Goal: Navigation & Orientation: Find specific page/section

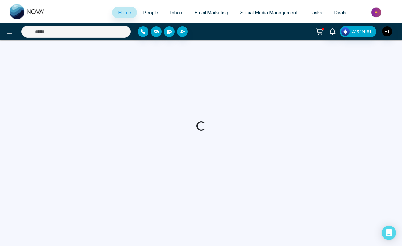
click at [219, 11] on span "Email Marketing" at bounding box center [212, 13] width 34 height 6
select select "*"
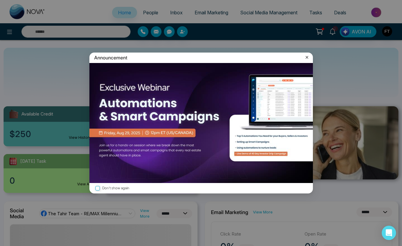
click at [310, 58] on div "Announcement" at bounding box center [201, 57] width 224 height 10
click at [306, 58] on icon at bounding box center [307, 57] width 6 height 6
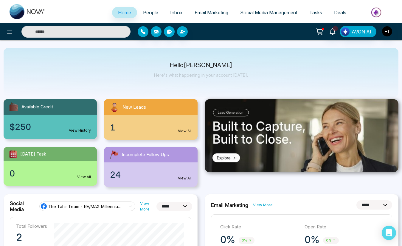
scroll to position [8, 0]
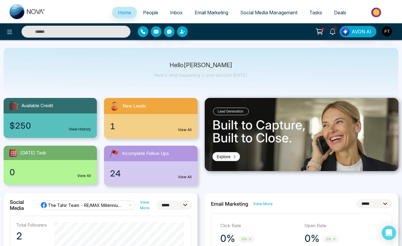
click at [217, 13] on span "Email Marketing" at bounding box center [212, 13] width 34 height 6
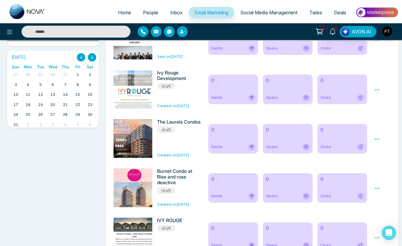
scroll to position [181, 0]
click at [381, 140] on div "Preview Edit Delete" at bounding box center [383, 138] width 24 height 39
click at [378, 140] on icon at bounding box center [377, 138] width 5 height 5
click at [382, 150] on span "Preview" at bounding box center [387, 147] width 16 height 5
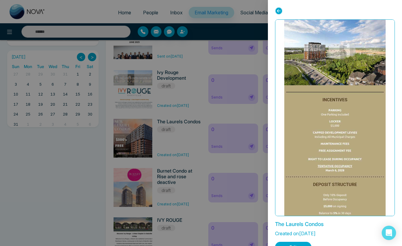
scroll to position [201, 0]
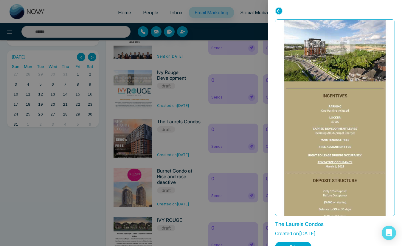
click at [180, 143] on div at bounding box center [201, 123] width 402 height 246
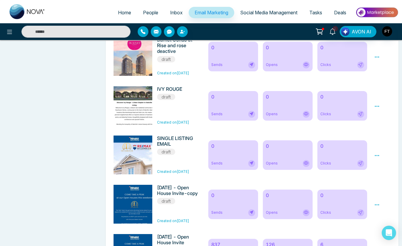
scroll to position [317, 0]
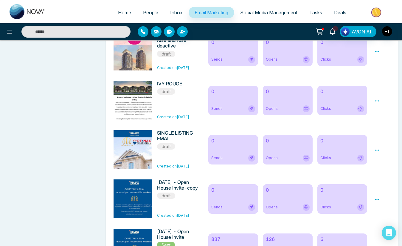
click at [377, 153] on icon at bounding box center [377, 149] width 5 height 5
click at [386, 161] on span "Preview" at bounding box center [387, 158] width 16 height 5
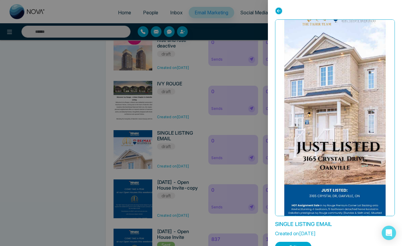
scroll to position [39, 0]
click at [278, 9] on icon at bounding box center [278, 10] width 7 height 7
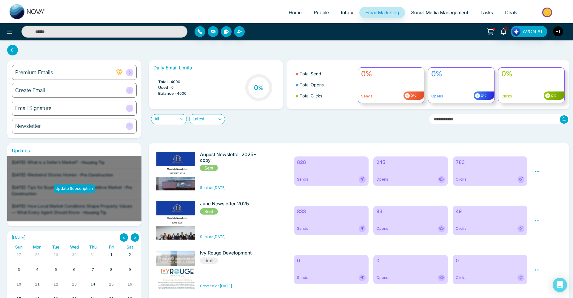
scroll to position [0, 0]
click at [319, 16] on link "People" at bounding box center [320, 12] width 27 height 11
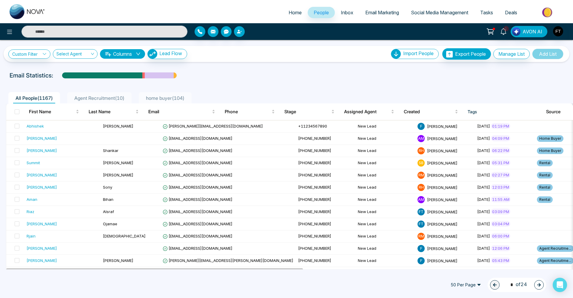
click at [402, 15] on span "Social Media Management" at bounding box center [439, 13] width 57 height 6
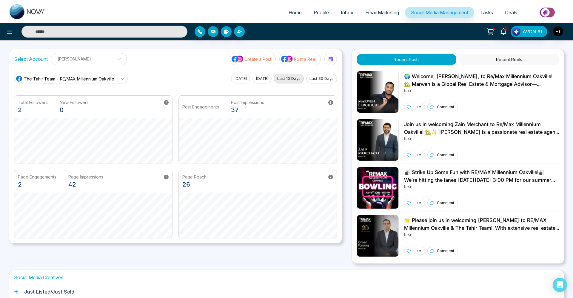
click at [370, 14] on span "Email Marketing" at bounding box center [382, 13] width 34 height 6
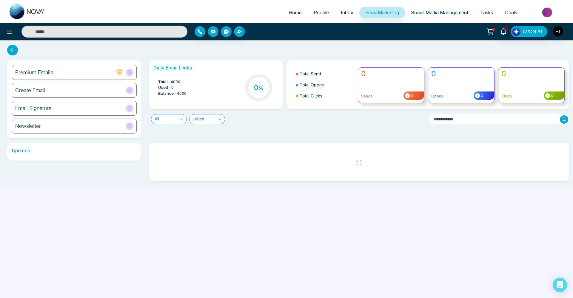
click at [293, 15] on span "Home" at bounding box center [294, 13] width 13 height 6
select select "*"
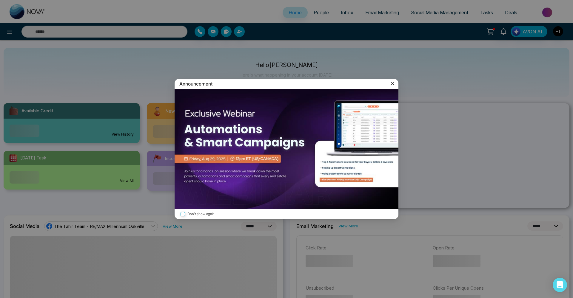
scroll to position [4, 0]
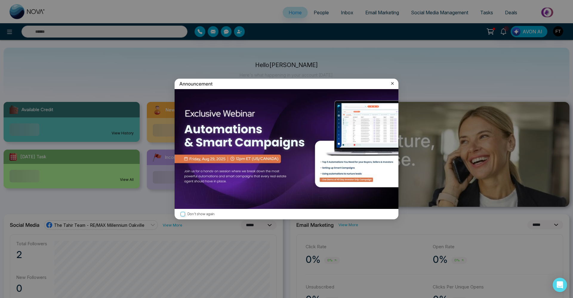
click at [393, 85] on icon at bounding box center [392, 83] width 3 height 3
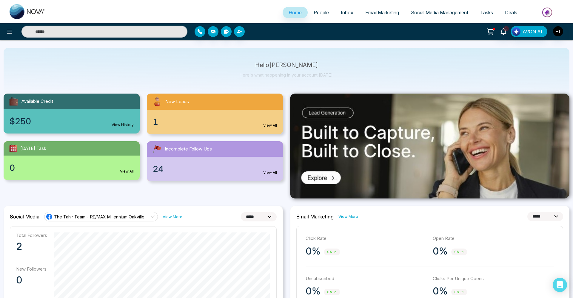
scroll to position [3, 0]
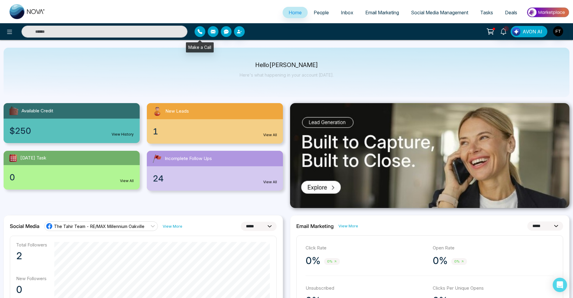
click at [201, 33] on icon "button" at bounding box center [199, 31] width 5 height 5
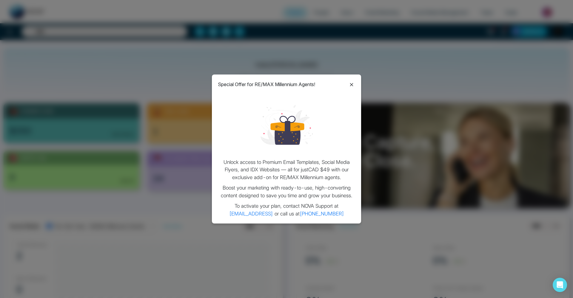
click at [354, 85] on icon at bounding box center [351, 84] width 7 height 7
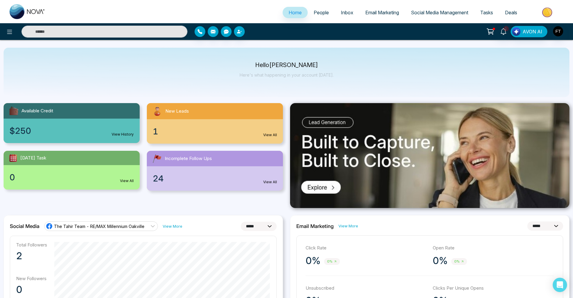
click at [319, 16] on link "People" at bounding box center [320, 12] width 27 height 11
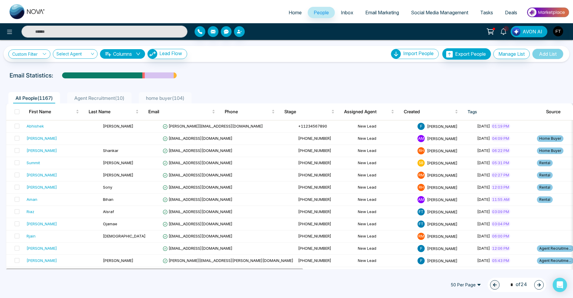
click at [378, 15] on span "Email Marketing" at bounding box center [382, 13] width 34 height 6
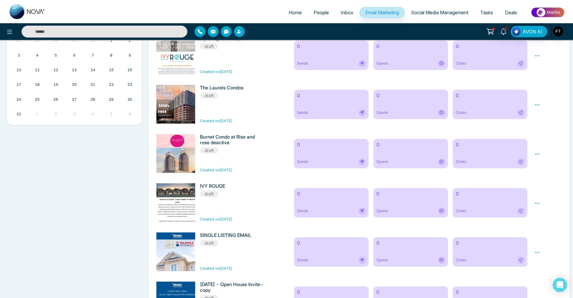
scroll to position [240, 0]
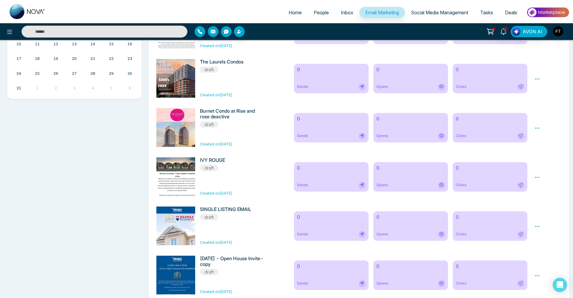
click at [402, 229] on icon at bounding box center [536, 226] width 5 height 5
click at [402, 238] on span "Preview" at bounding box center [547, 235] width 16 height 5
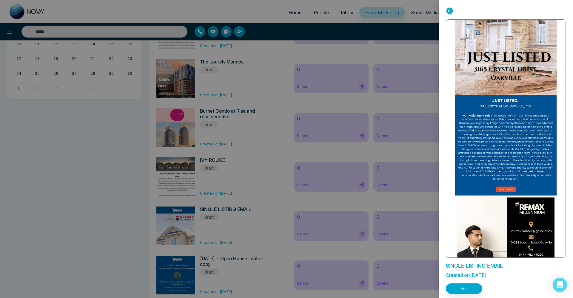
scroll to position [140, 0]
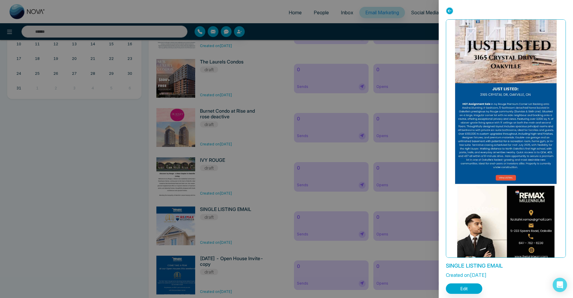
click at [402, 8] on icon at bounding box center [449, 10] width 7 height 7
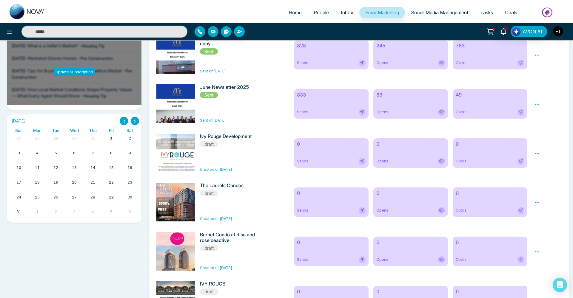
scroll to position [61, 0]
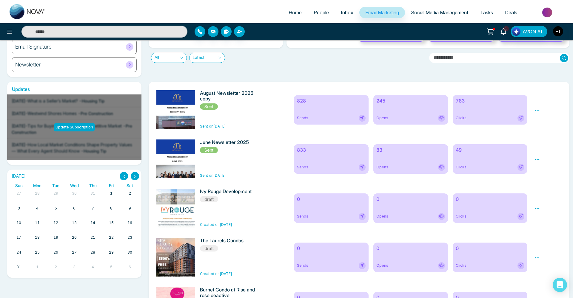
click at [402, 111] on icon at bounding box center [536, 110] width 5 height 5
click at [402, 120] on span "Preview" at bounding box center [547, 119] width 16 height 5
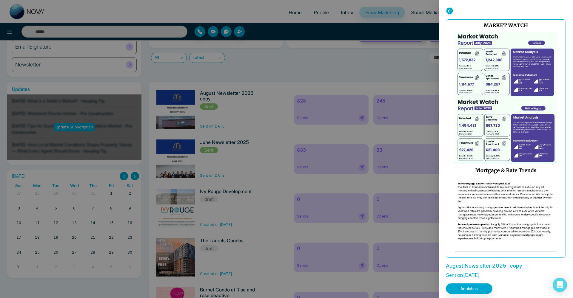
scroll to position [268, 0]
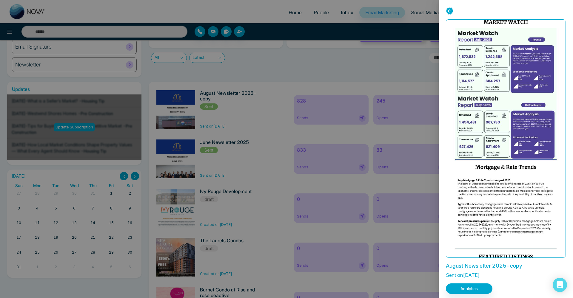
click at [402, 13] on icon at bounding box center [449, 10] width 7 height 7
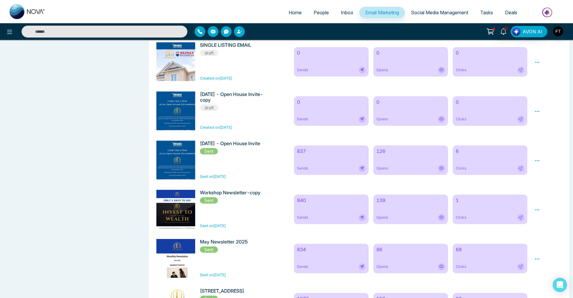
scroll to position [406, 0]
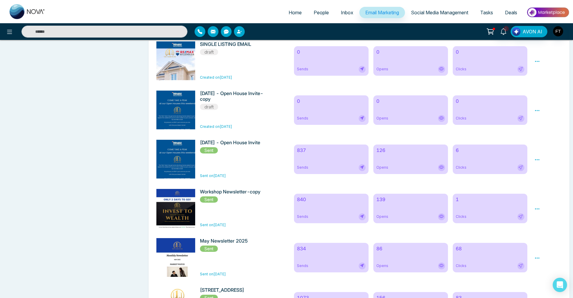
click at [402, 113] on icon at bounding box center [536, 110] width 5 height 5
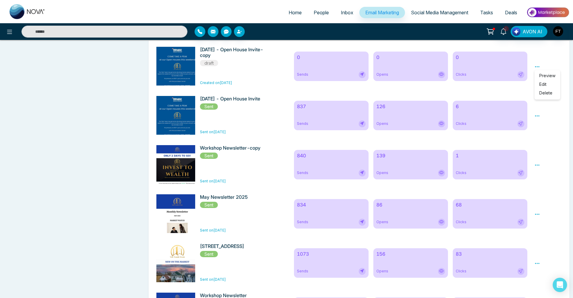
scroll to position [450, 0]
drag, startPoint x: 510, startPoint y: 15, endPoint x: 504, endPoint y: 15, distance: 5.4
click at [402, 15] on span "Deals" at bounding box center [511, 13] width 12 height 6
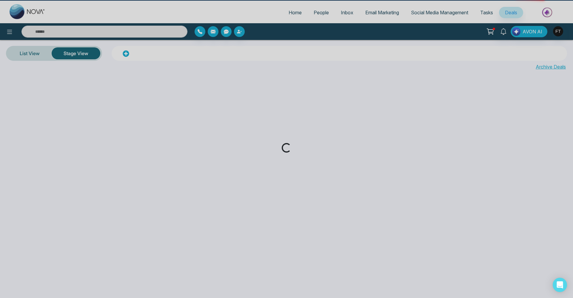
click at [402, 15] on div "Loading..." at bounding box center [286, 149] width 573 height 298
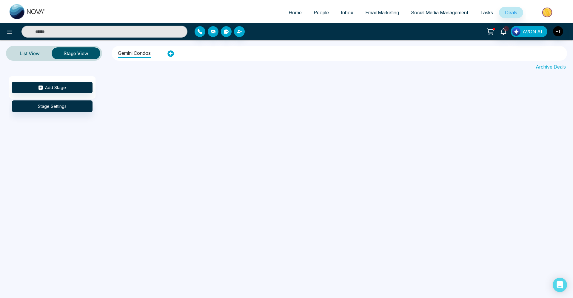
click at [402, 16] on link "Social Media Management" at bounding box center [439, 12] width 69 height 11
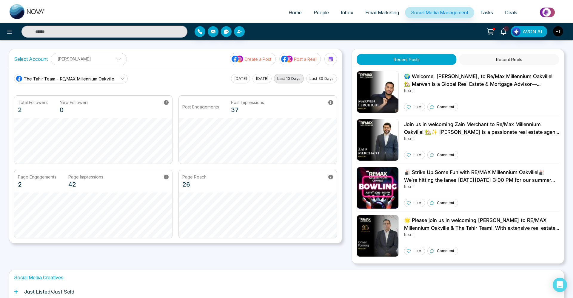
click at [291, 14] on span "Home" at bounding box center [294, 13] width 13 height 6
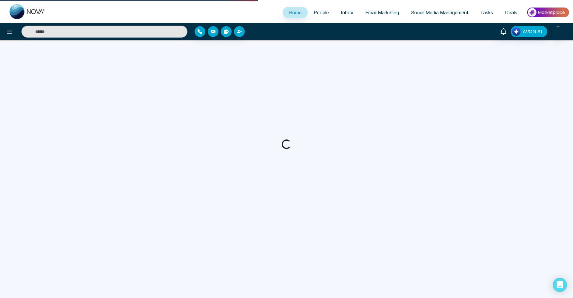
select select "*"
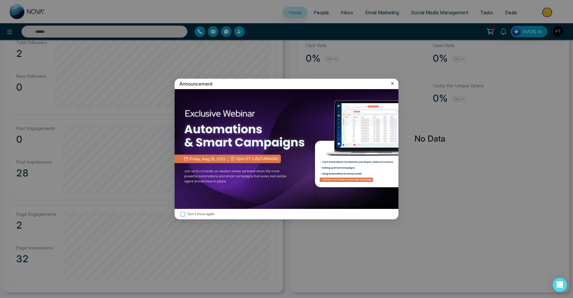
scroll to position [206, 0]
click at [391, 84] on icon at bounding box center [392, 84] width 6 height 6
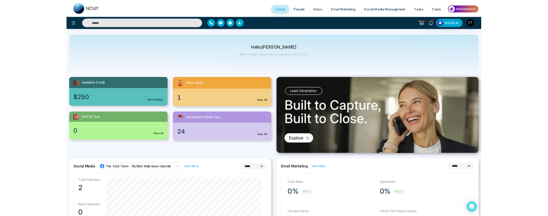
scroll to position [0, 0]
